Goal: Navigation & Orientation: Find specific page/section

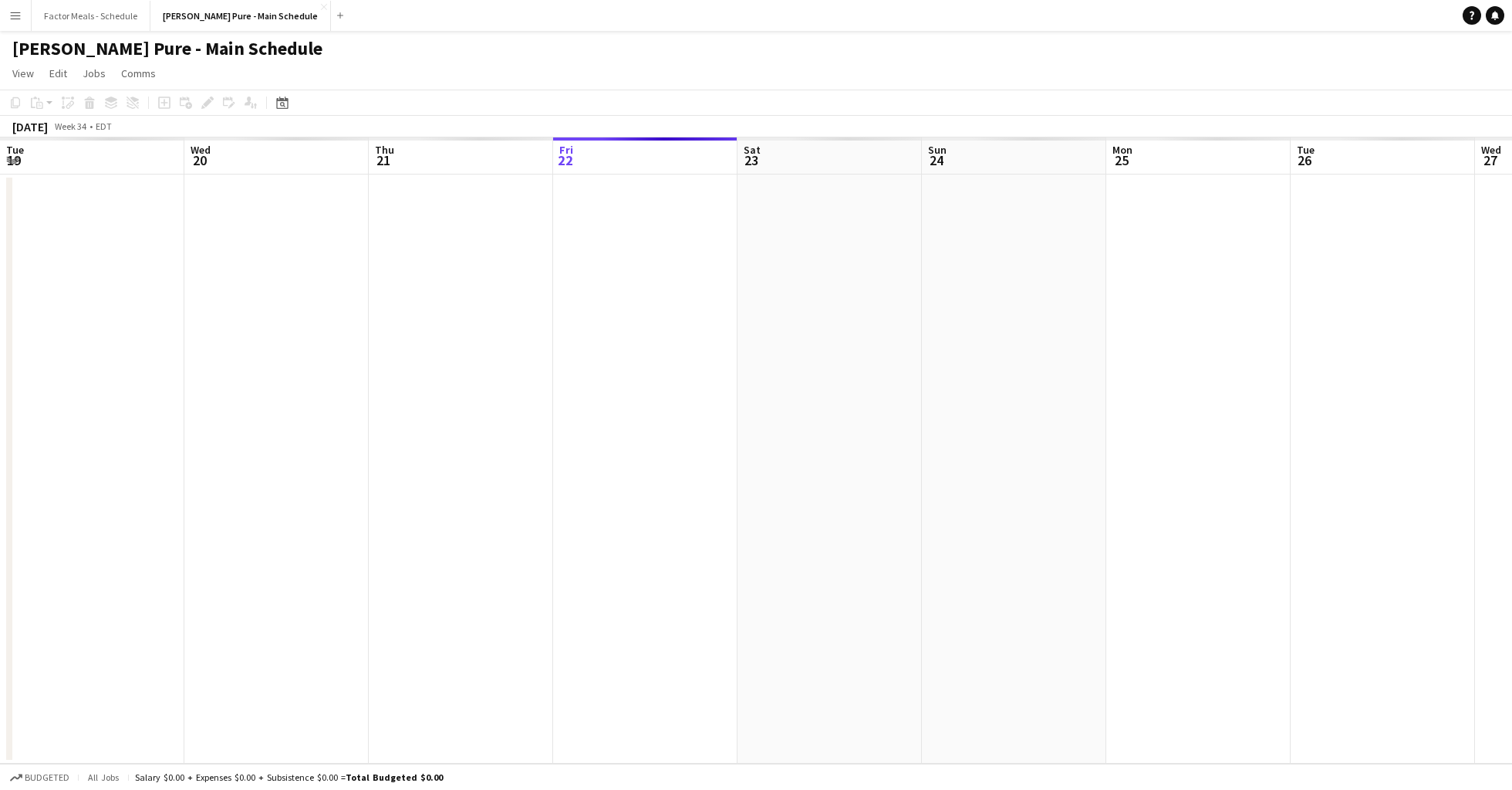
scroll to position [0, 369]
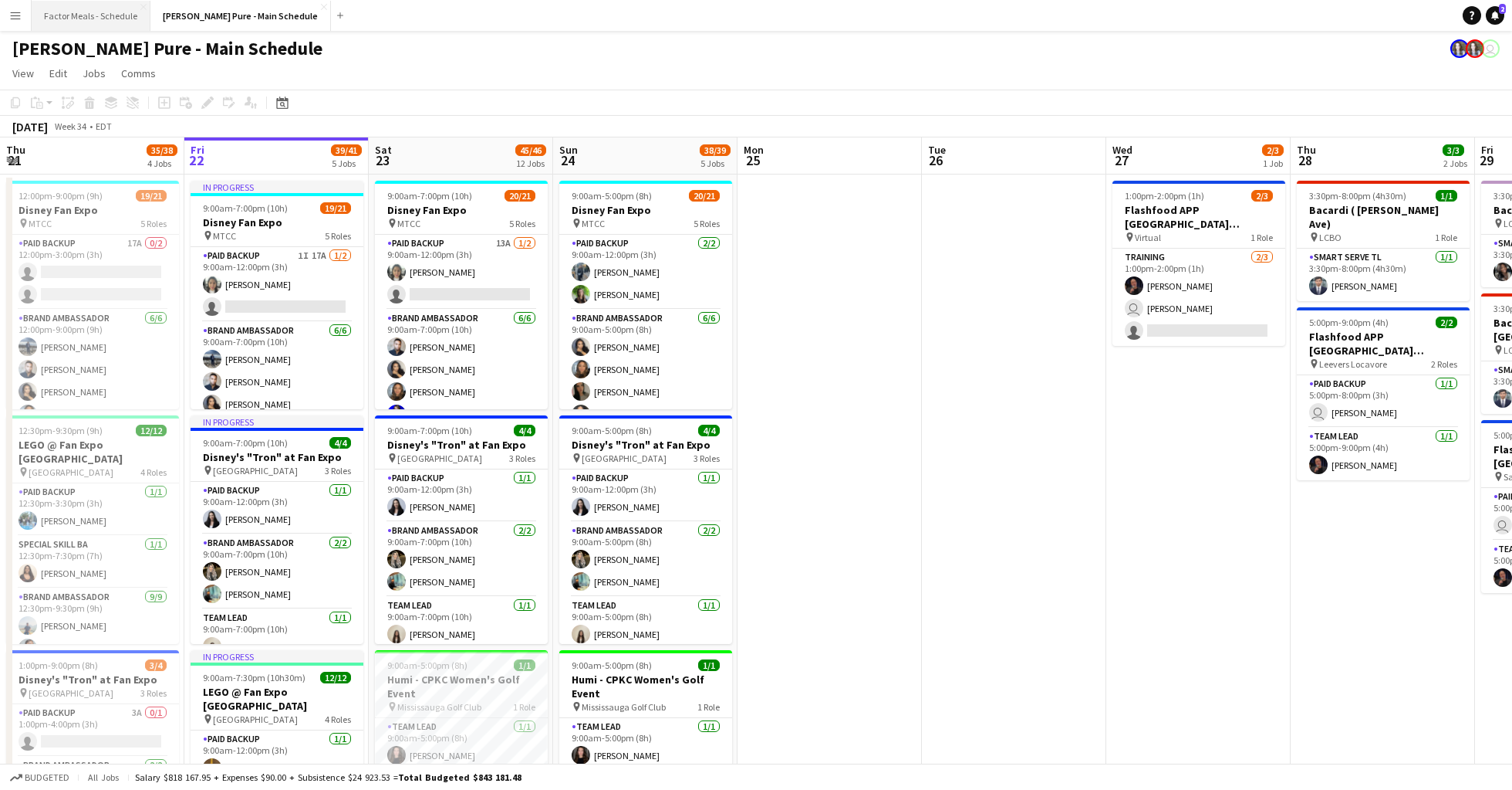
click at [98, 29] on button "Factor Meals - Schedule Close" at bounding box center [90, 16] width 119 height 30
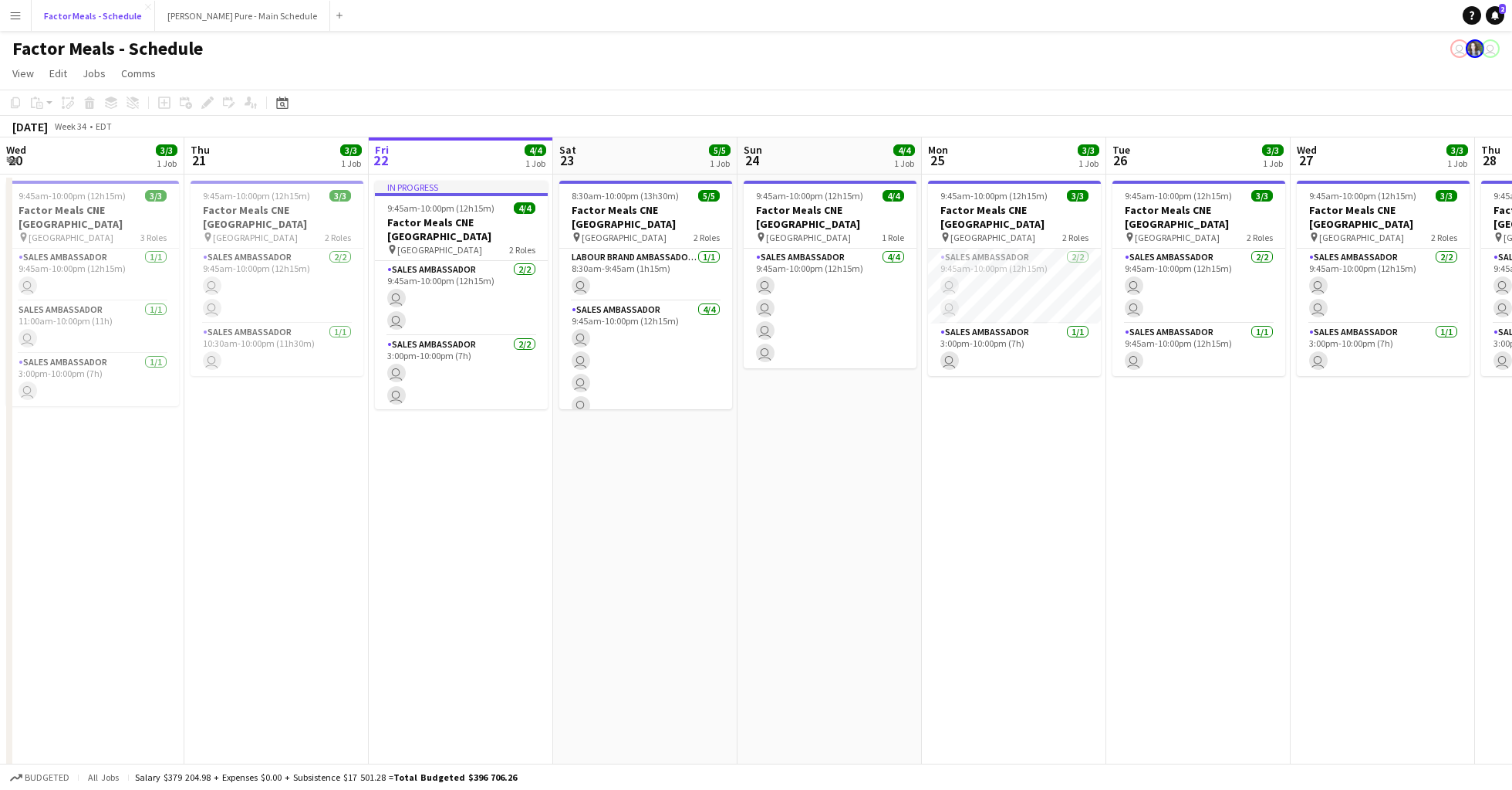
scroll to position [0, 389]
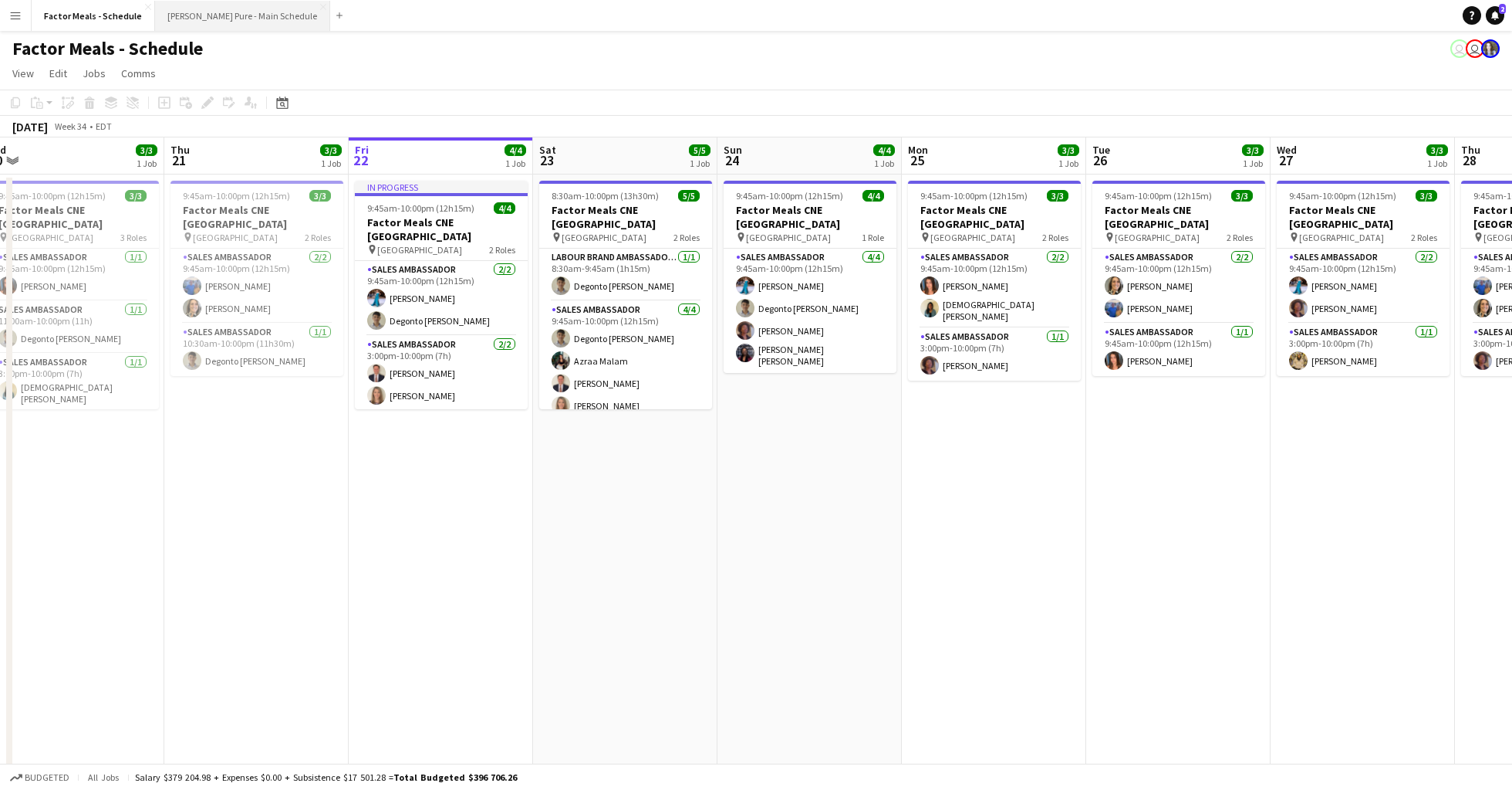
click at [195, 15] on button "[PERSON_NAME] Pure - Main Schedule Close" at bounding box center [243, 16] width 175 height 30
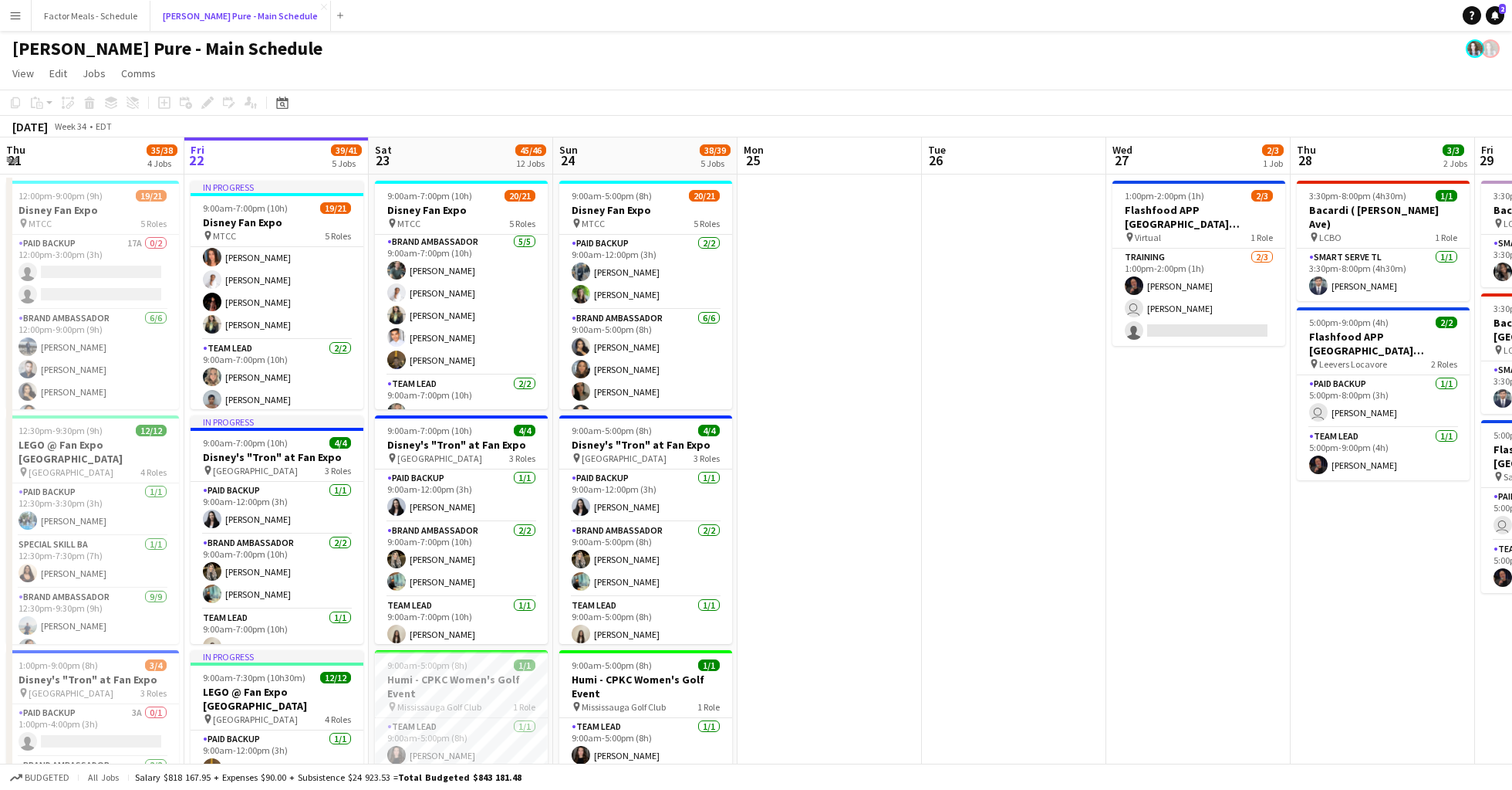
scroll to position [445, 0]
